Goal: Information Seeking & Learning: Learn about a topic

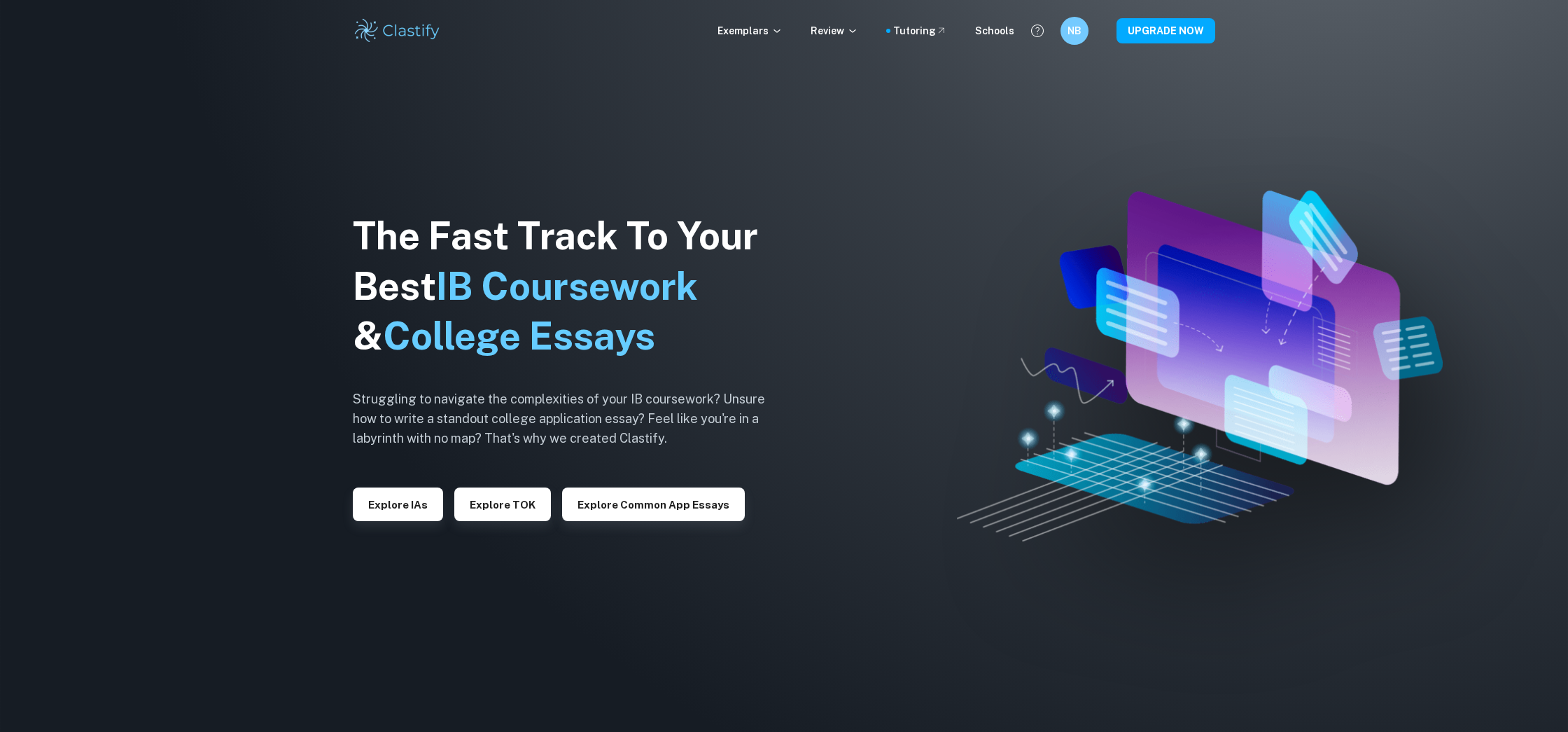
click at [416, 526] on div "The Fast Track To Your Best IB Coursework & College Essays Struggling to naviga…" at bounding box center [570, 366] width 434 height 479
click at [413, 522] on div "The Fast Track To Your Best IB Coursework & College Essays Struggling to naviga…" at bounding box center [570, 366] width 434 height 479
click at [417, 517] on button "Explore IAs" at bounding box center [398, 504] width 91 height 34
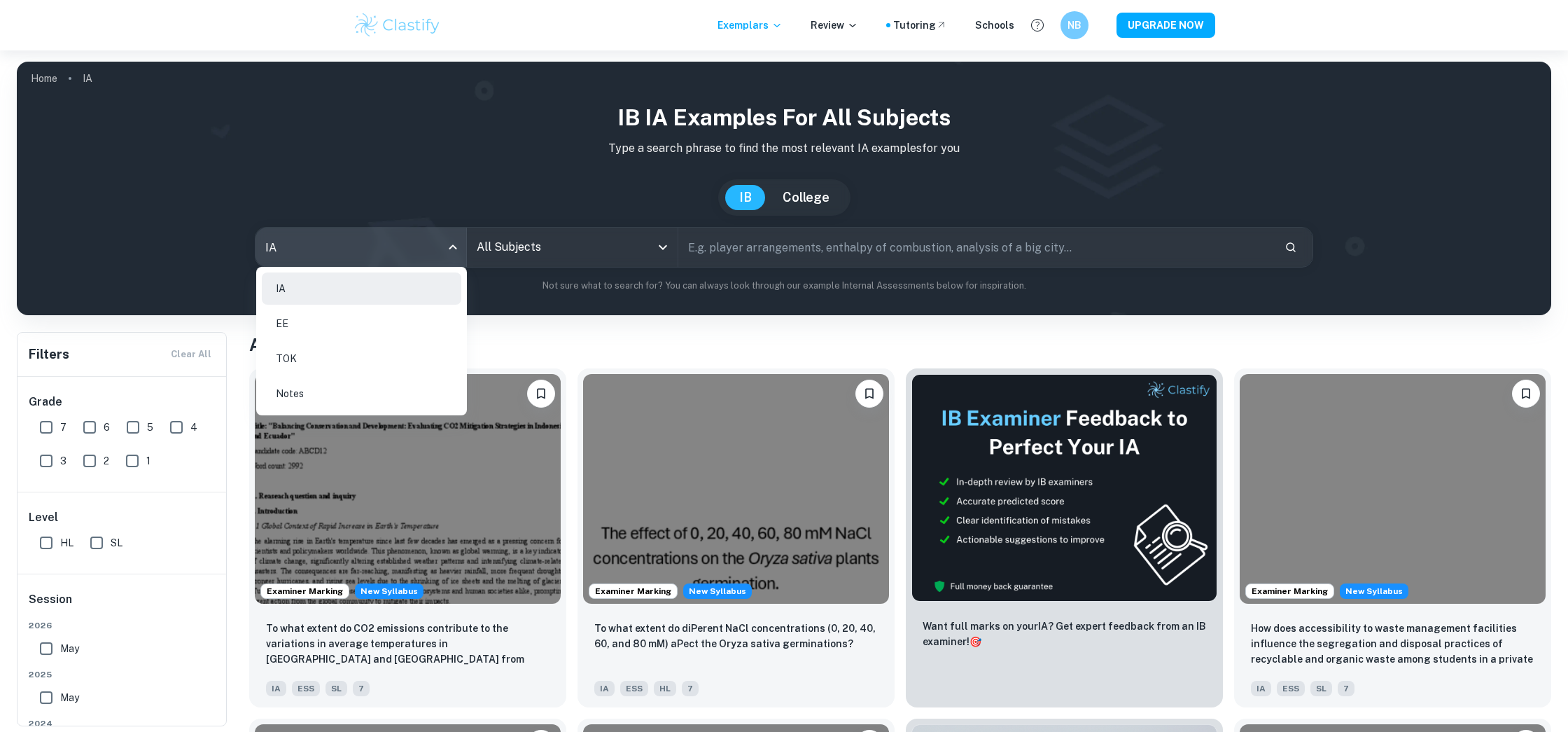
click at [461, 250] on body "We value your privacy We use cookies to enhance your browsing experience, serve…" at bounding box center [784, 416] width 1568 height 732
click at [559, 242] on div at bounding box center [784, 366] width 1568 height 732
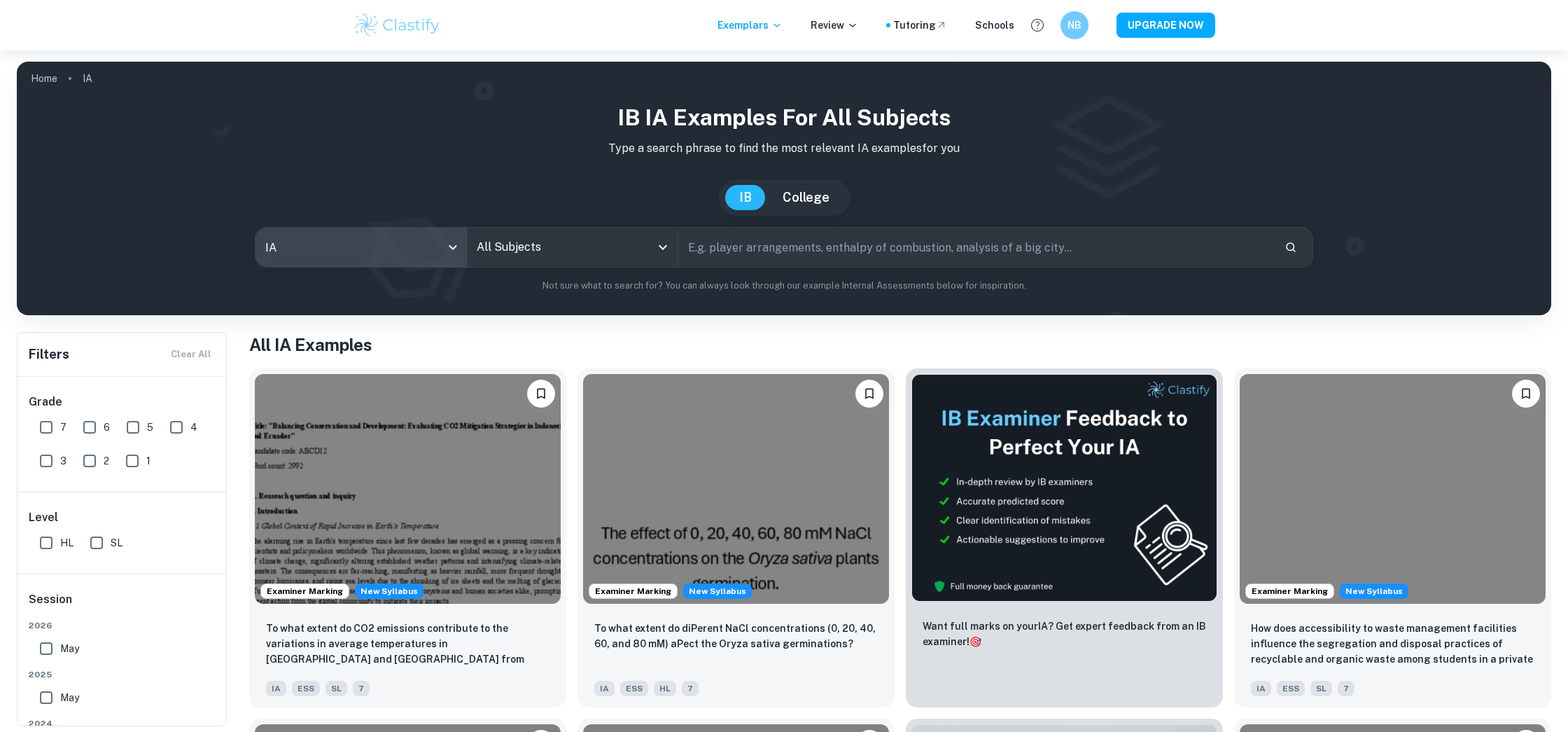
click at [580, 260] on input "All Subjects" at bounding box center [562, 247] width 177 height 27
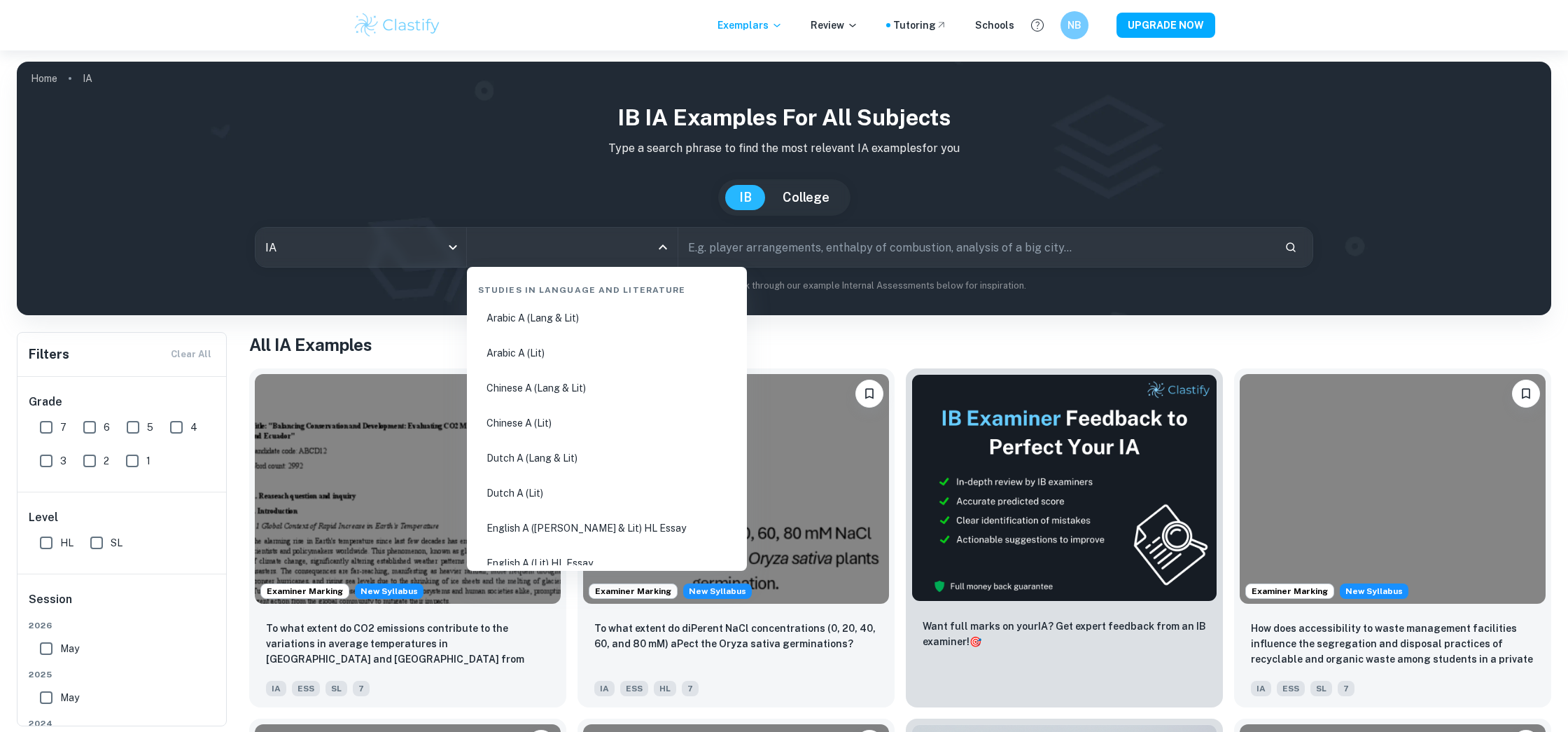
click at [798, 251] on input "text" at bounding box center [976, 247] width 595 height 39
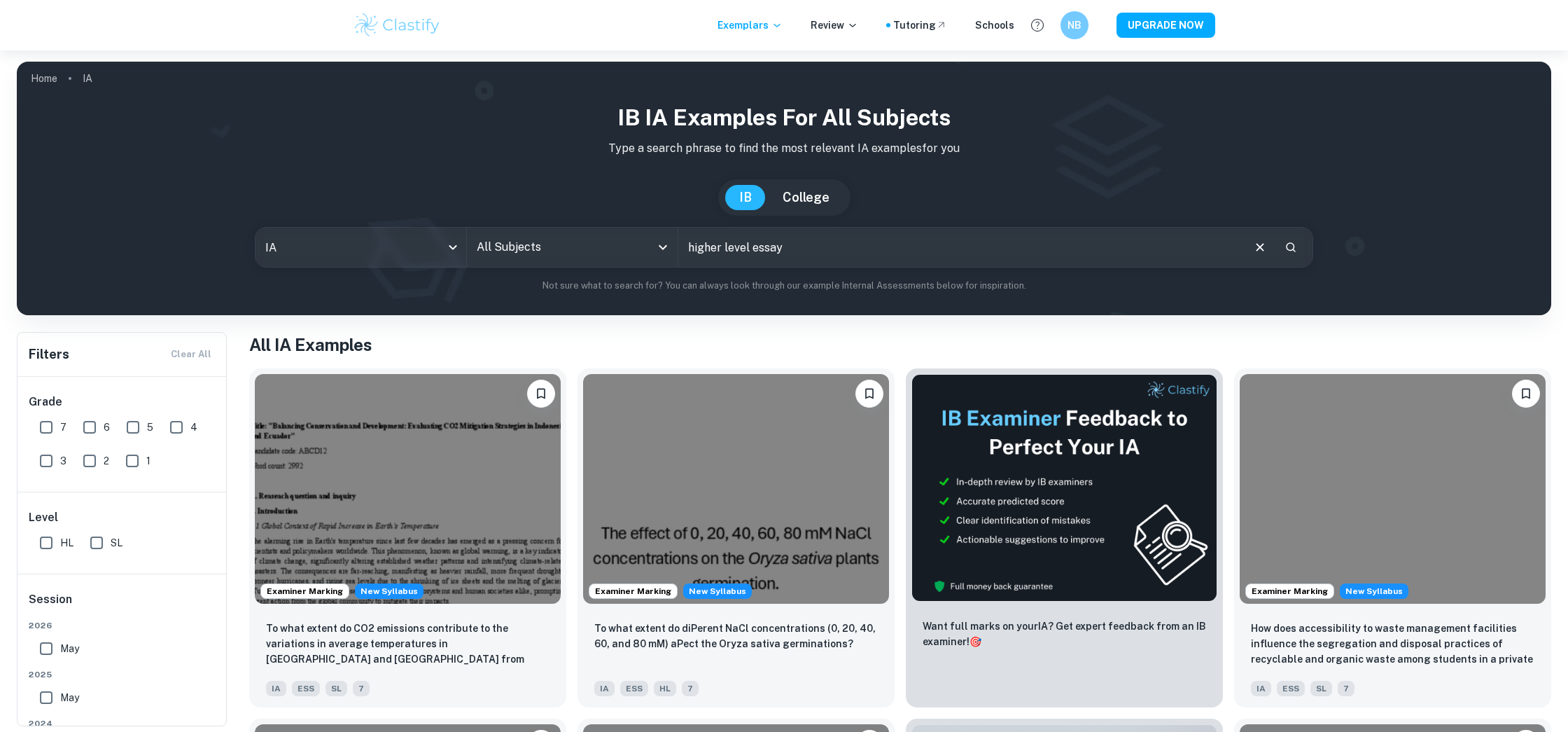
type input "higher level essay"
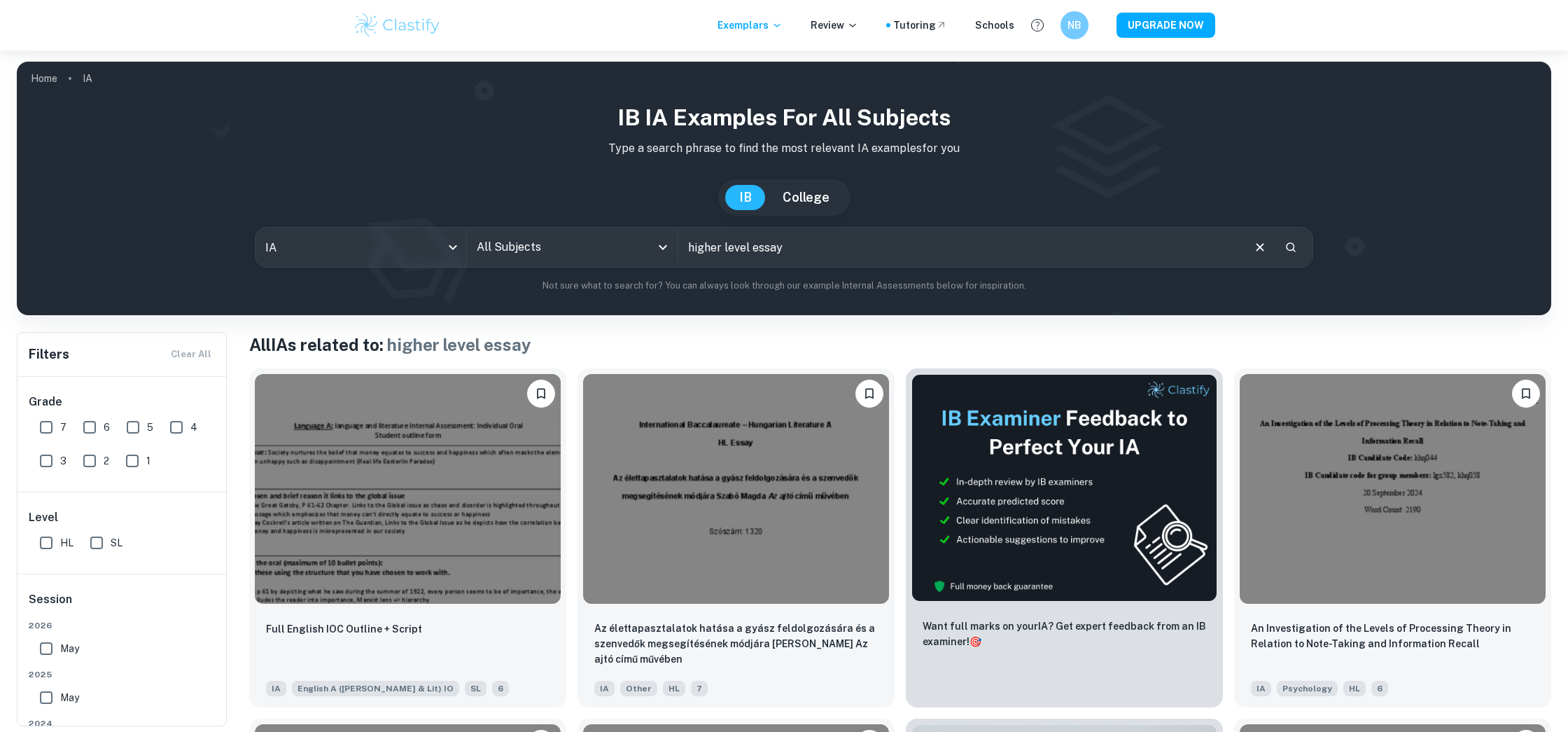
click at [483, 252] on input "All Subjects" at bounding box center [562, 247] width 177 height 27
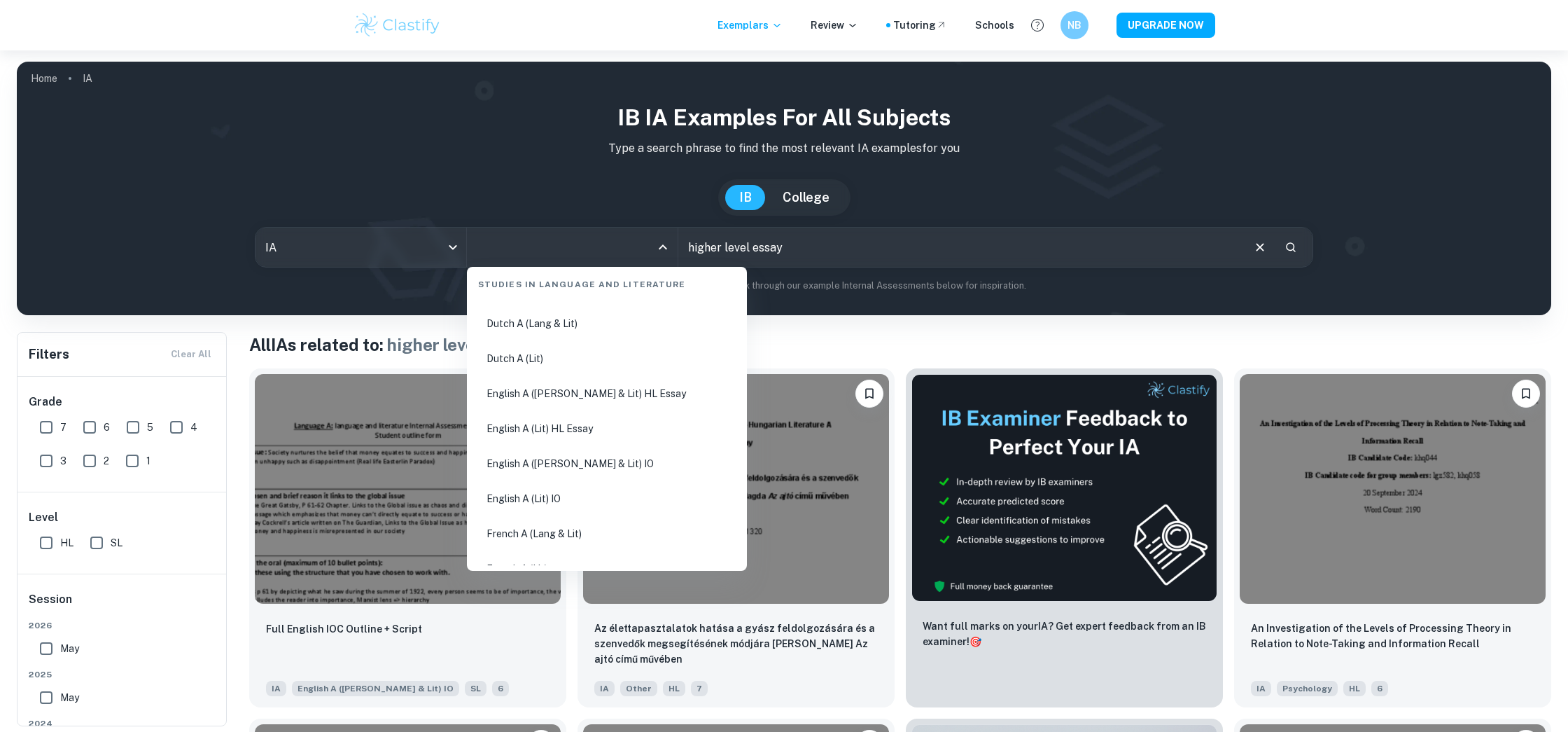
scroll to position [123, 0]
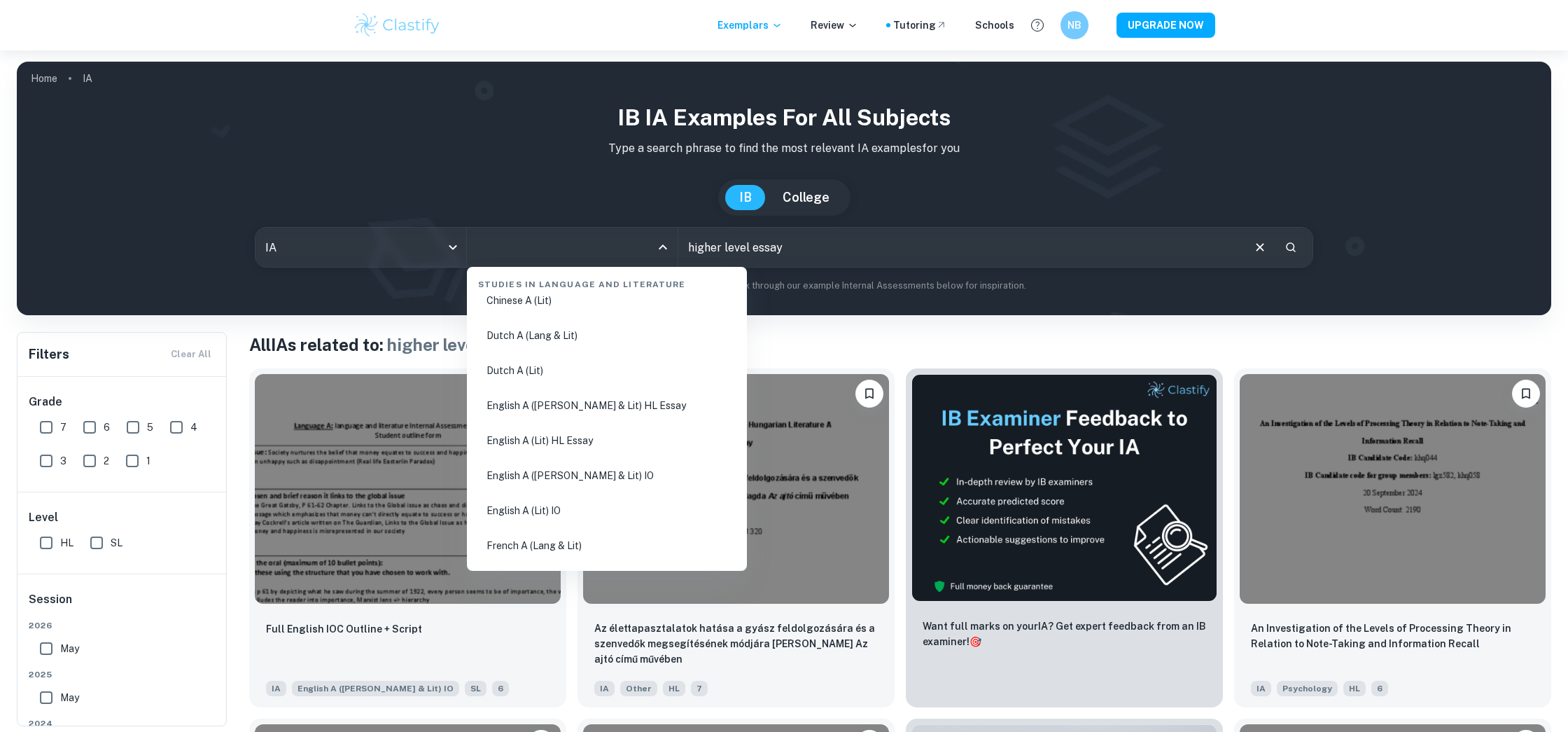
click at [628, 397] on li "English A ([PERSON_NAME] & Lit) HL Essay" at bounding box center [607, 404] width 269 height 32
type input "English A ([PERSON_NAME] & Lit) HL Essay"
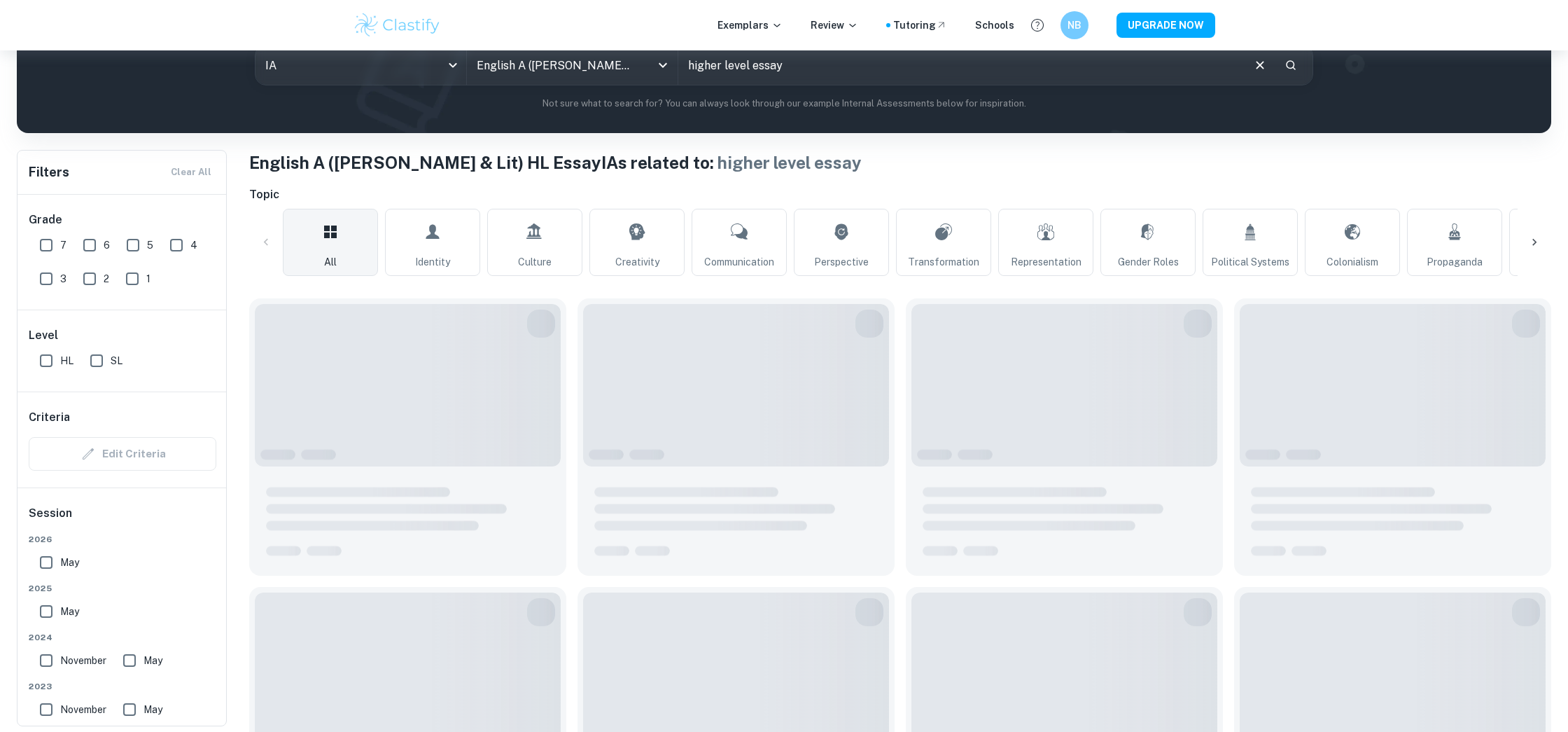
scroll to position [181, 0]
click at [1256, 70] on icon "Clear" at bounding box center [1260, 66] width 16 height 16
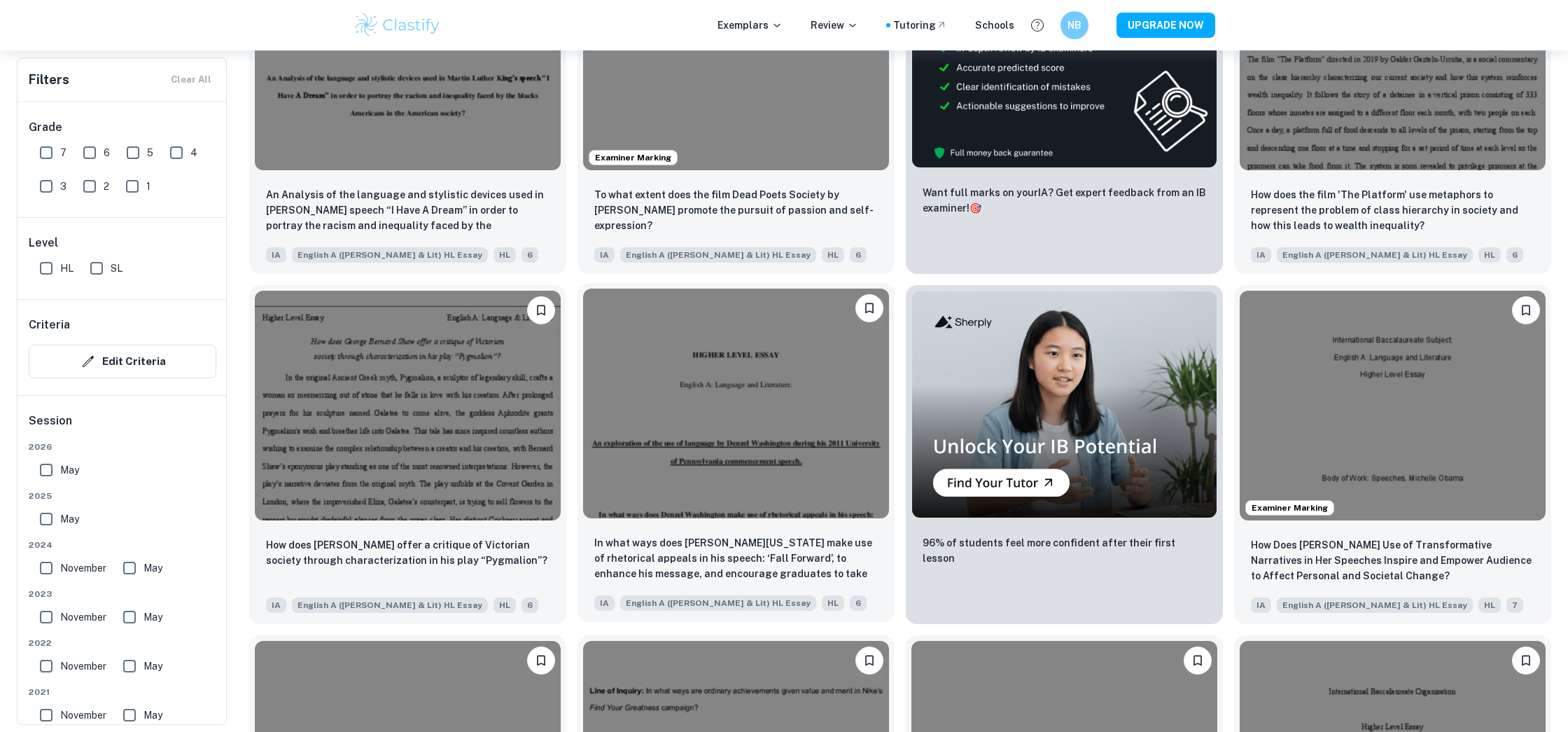
scroll to position [664, 0]
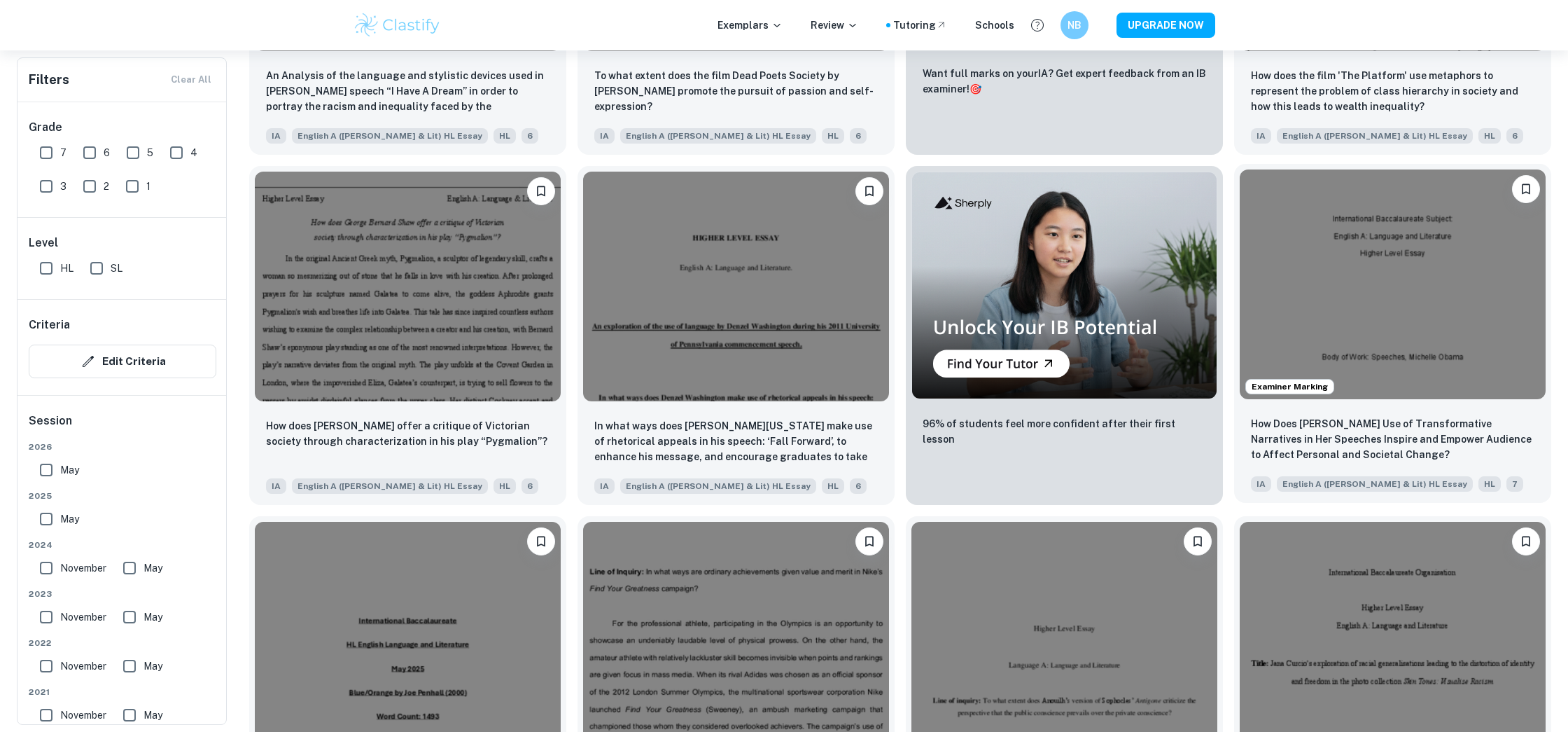
click at [1466, 339] on img at bounding box center [1392, 284] width 306 height 230
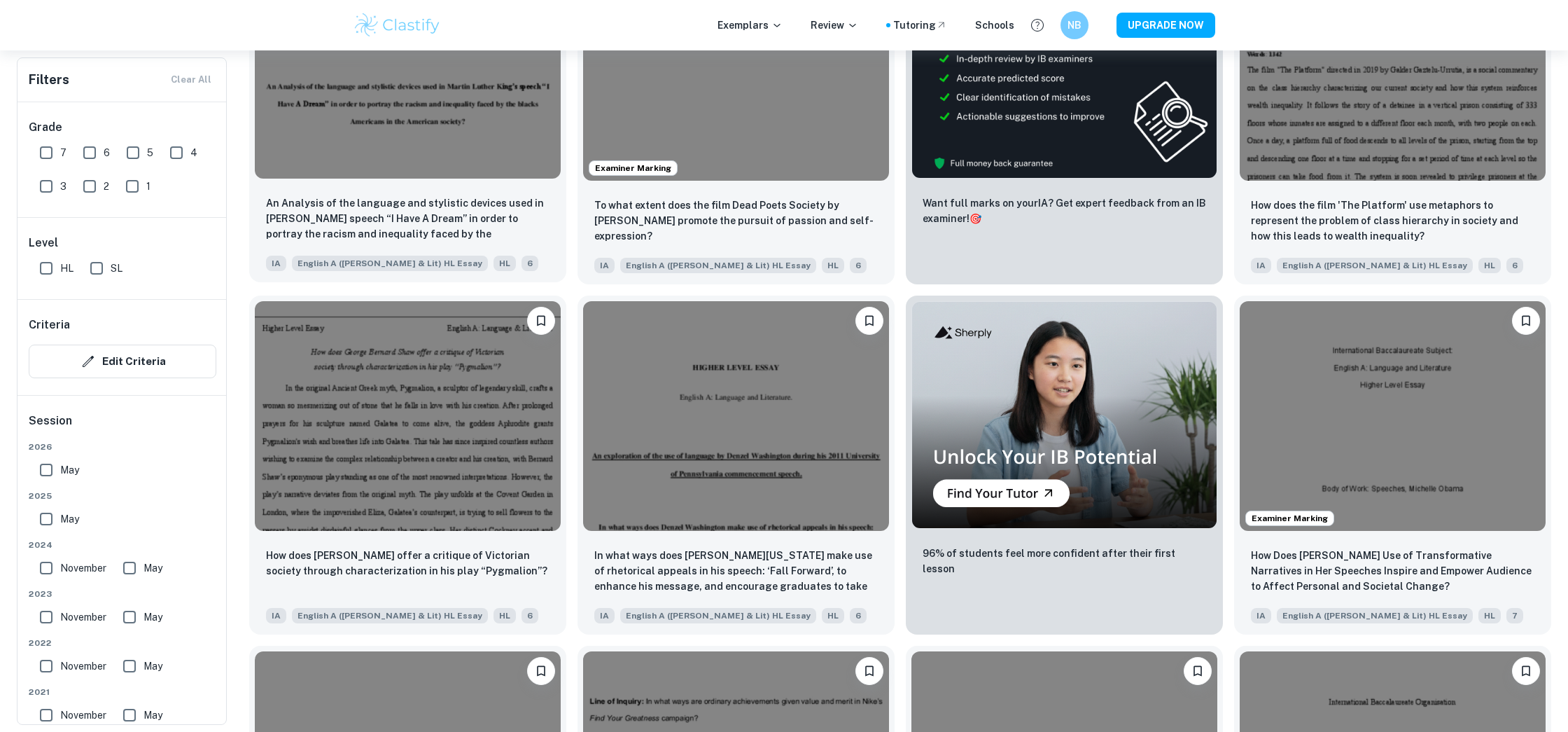
scroll to position [513, 0]
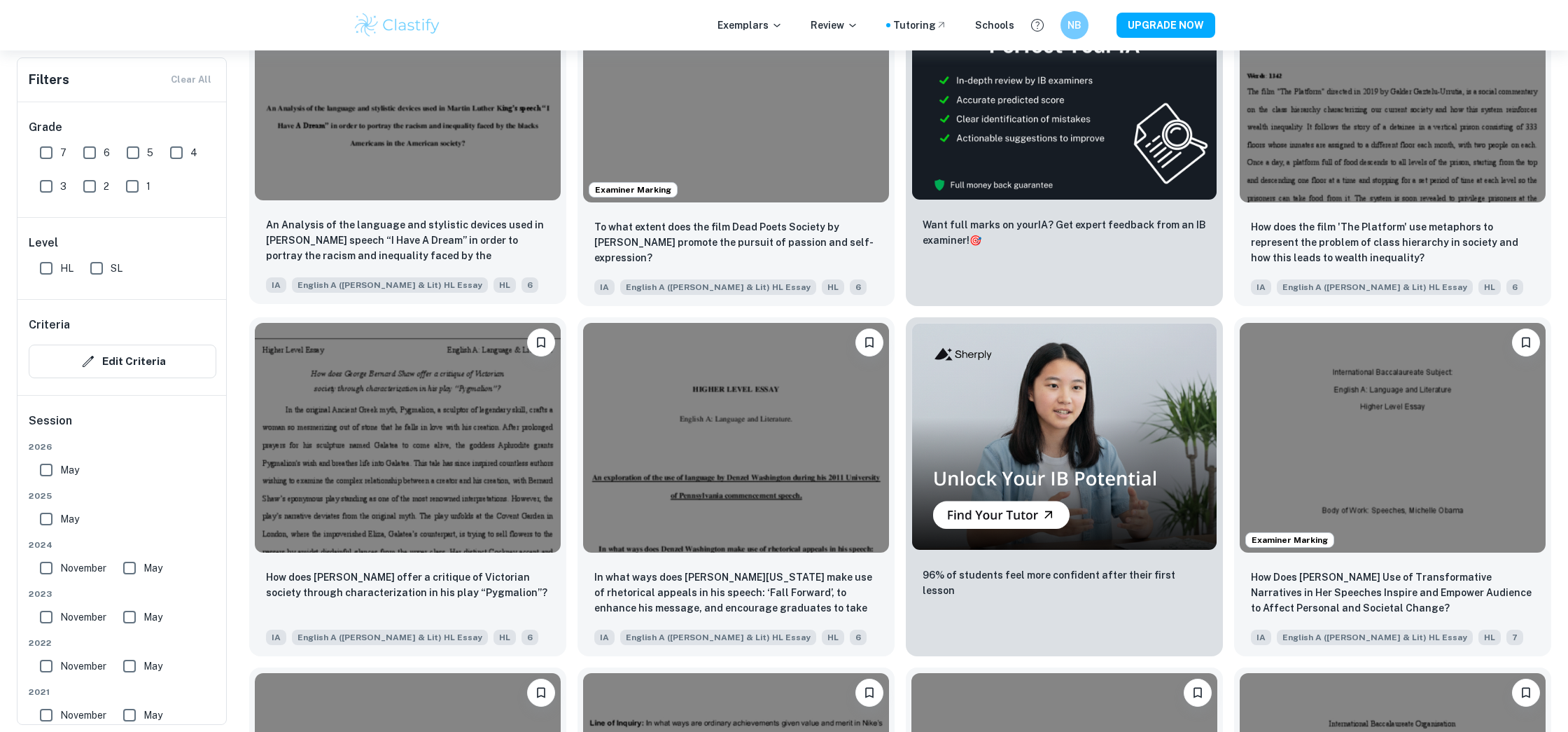
click at [404, 166] on img at bounding box center [408, 85] width 306 height 230
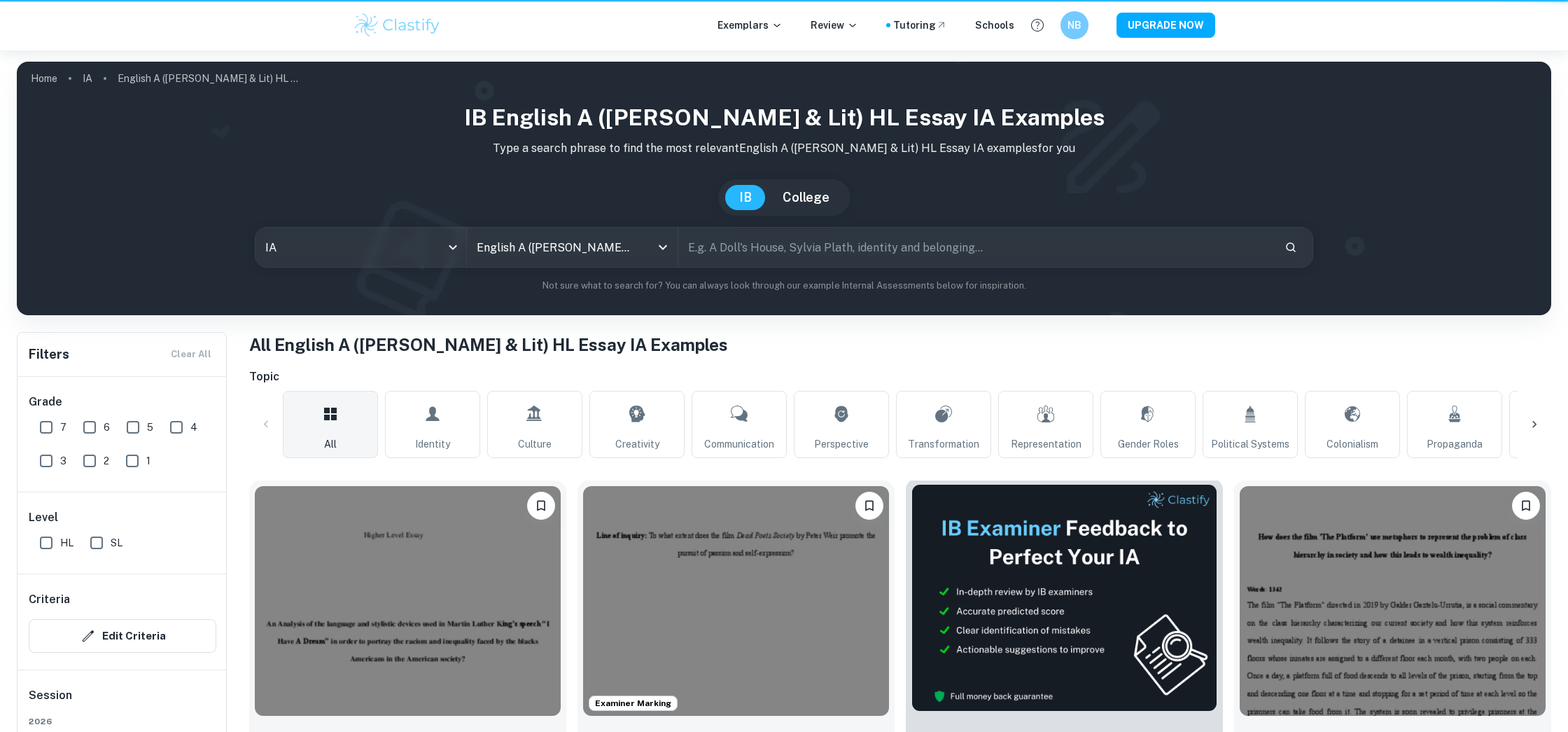
scroll to position [513, 0]
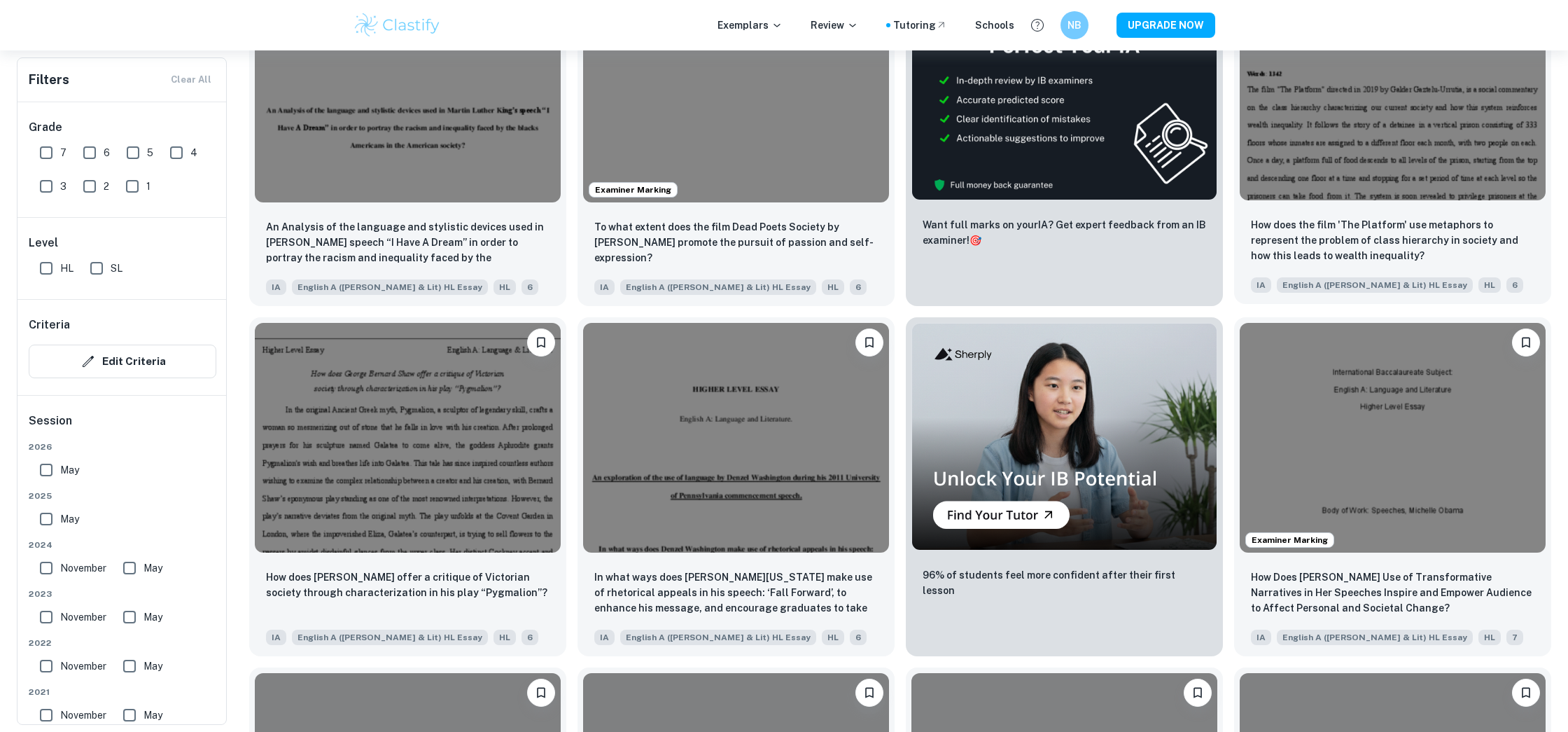
click at [1326, 180] on img at bounding box center [1392, 85] width 306 height 230
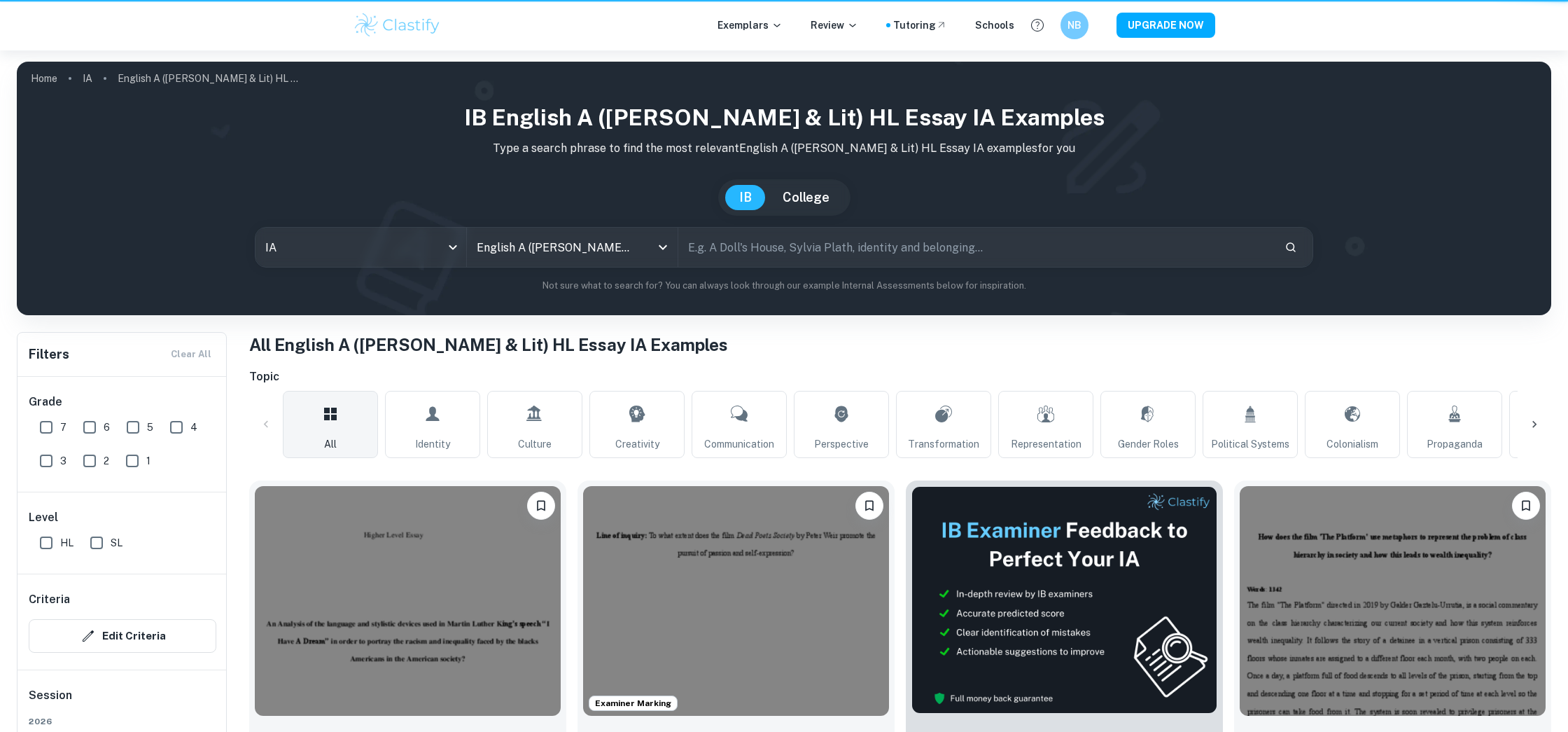
scroll to position [513, 0]
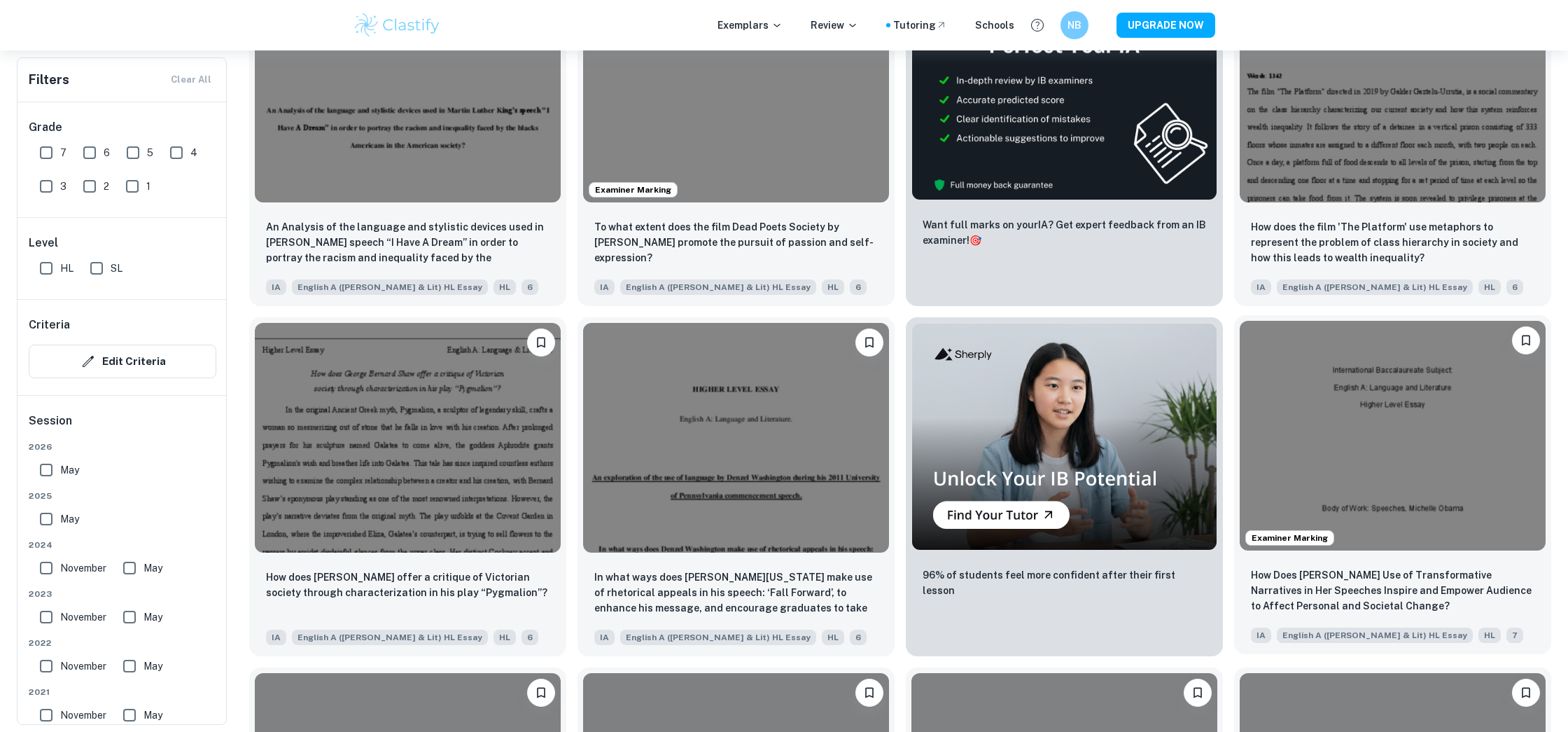
click at [1384, 511] on img at bounding box center [1392, 435] width 306 height 230
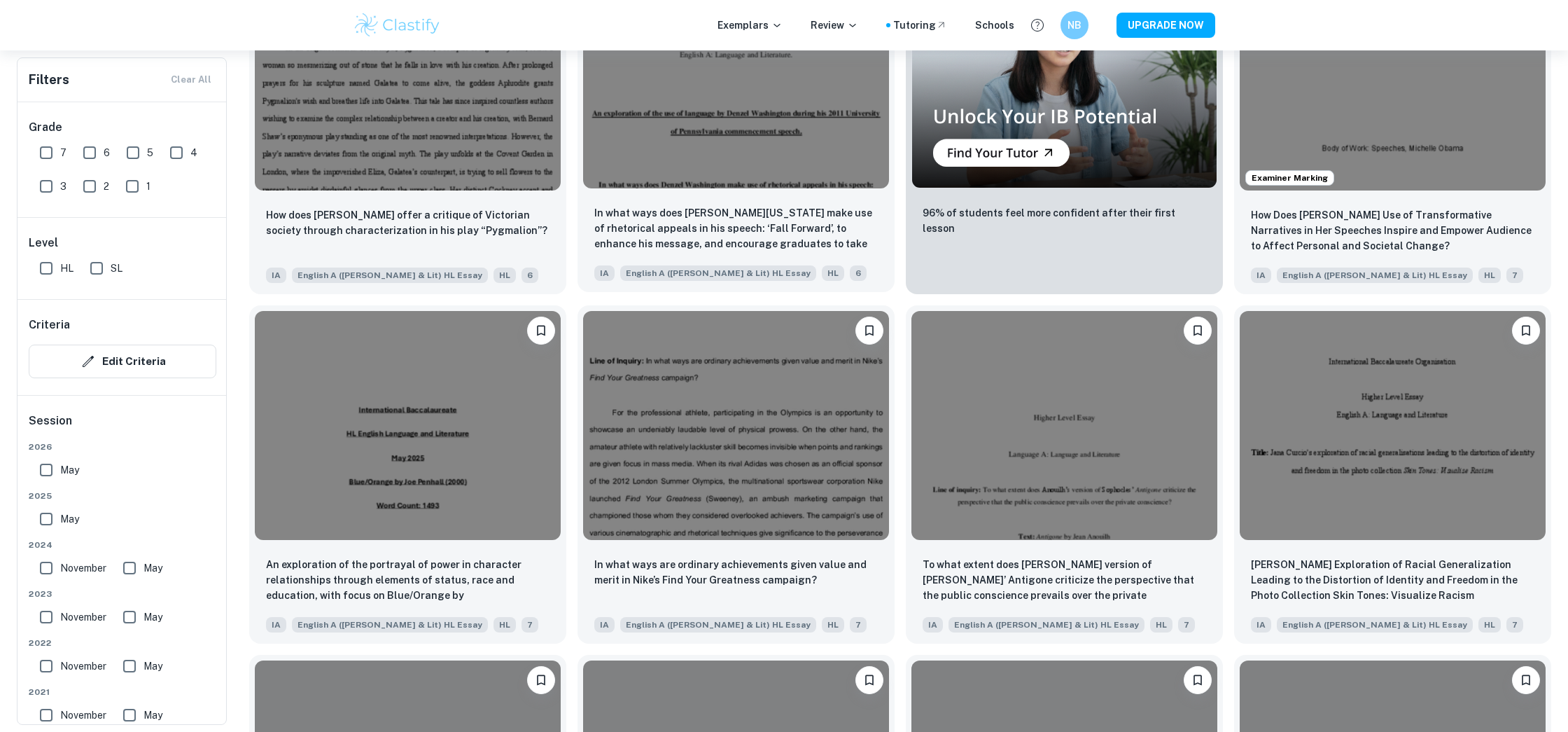
scroll to position [887, 0]
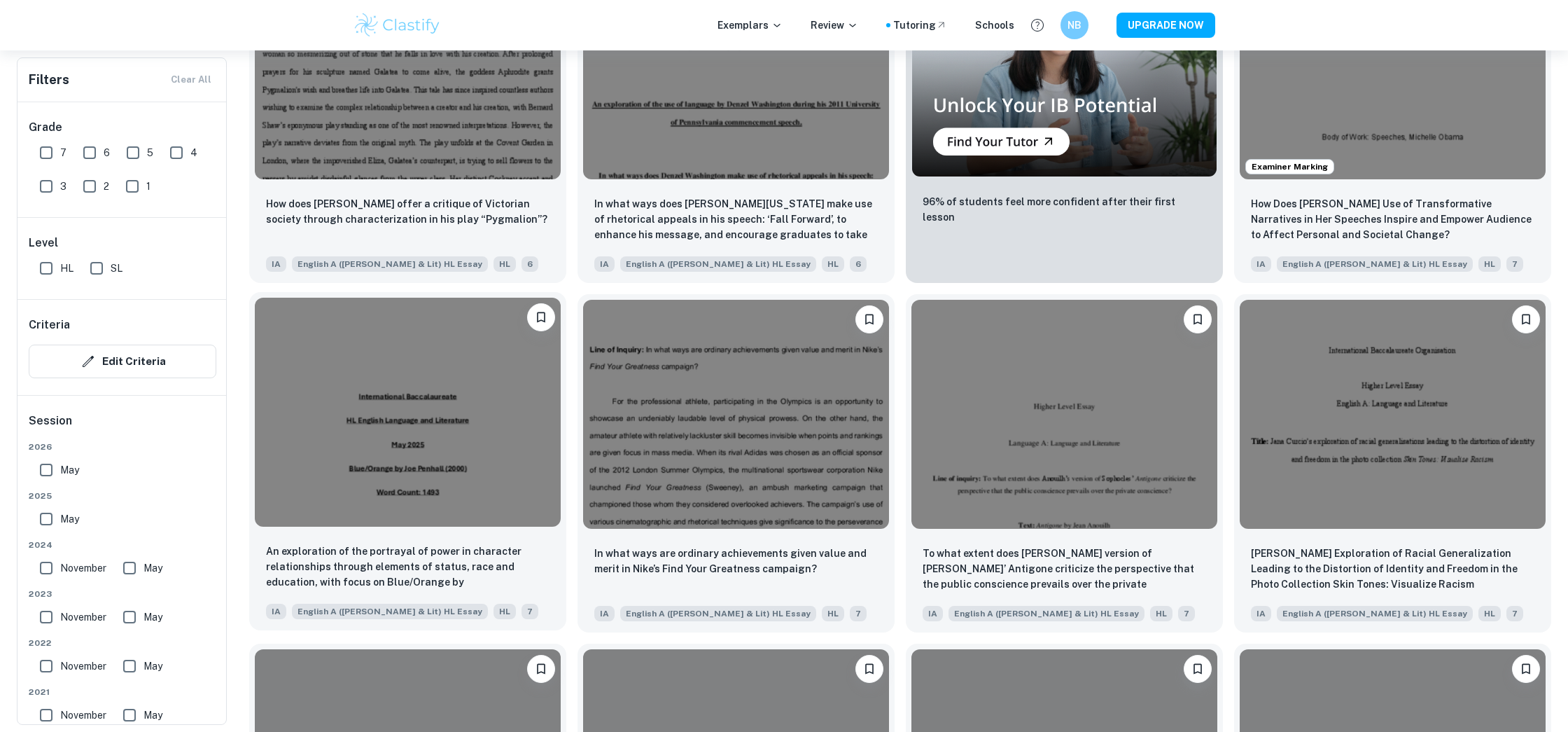
click at [474, 443] on img at bounding box center [408, 412] width 306 height 230
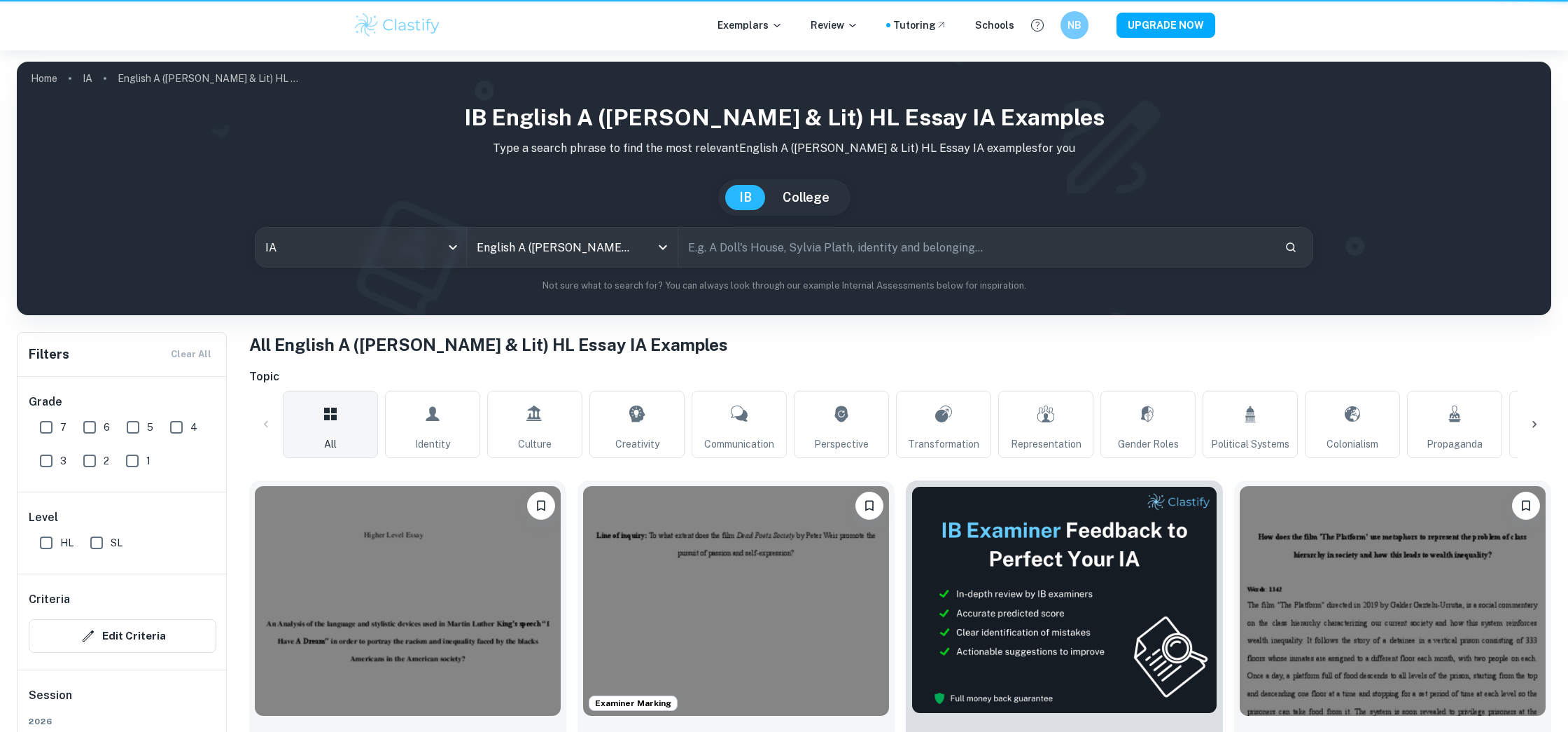
scroll to position [887, 0]
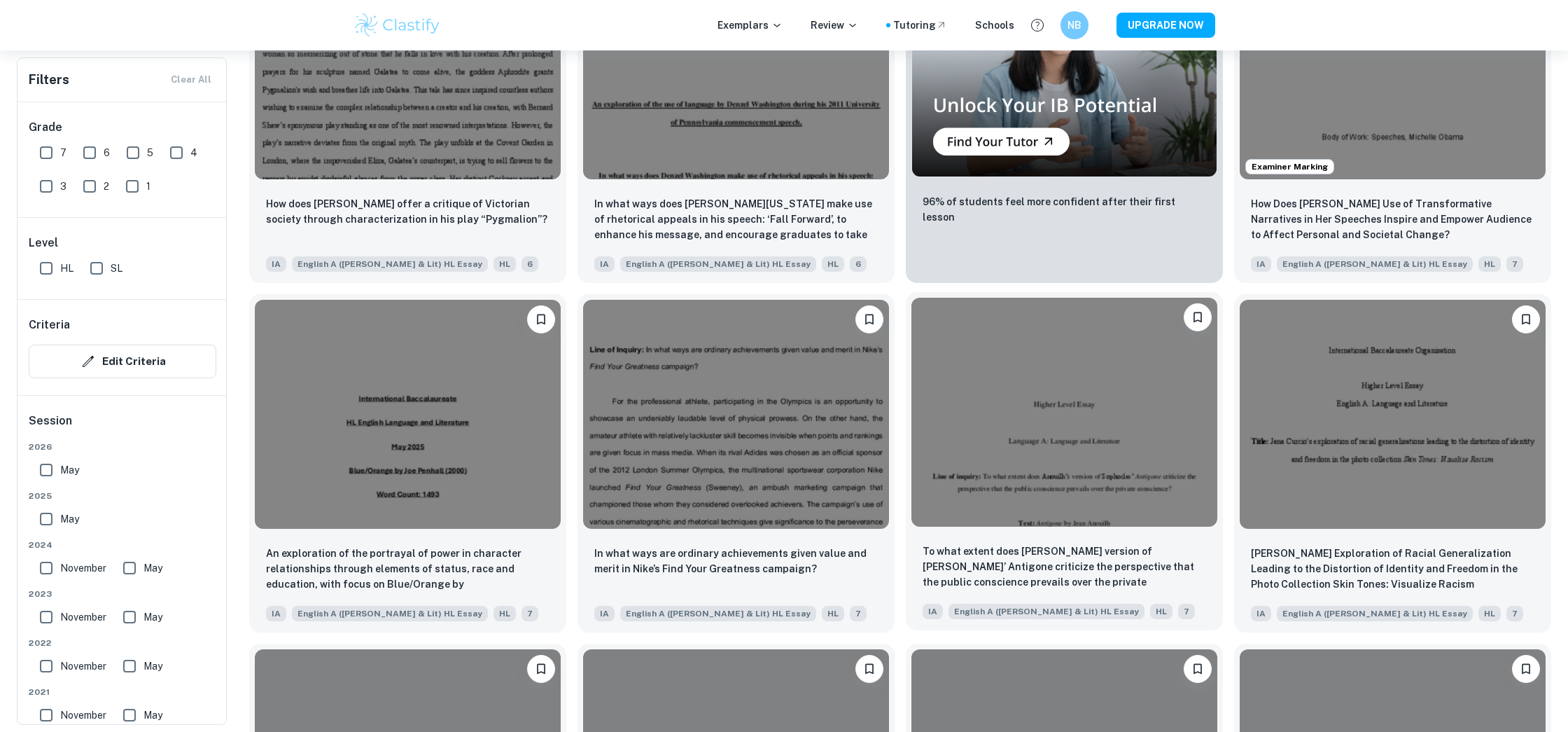
click at [1013, 467] on img at bounding box center [1064, 412] width 306 height 230
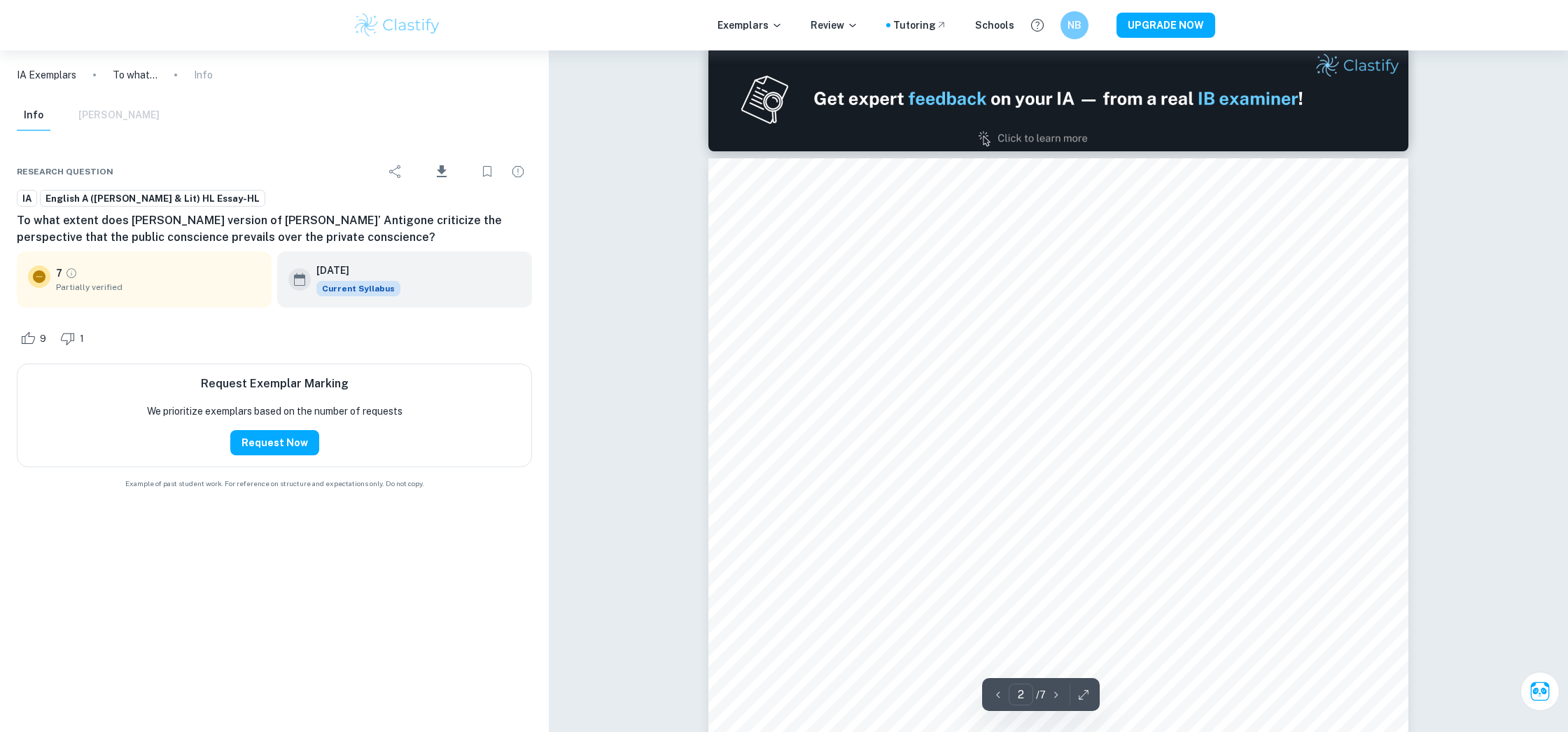
type input "1"
